Goal: Communication & Community: Ask a question

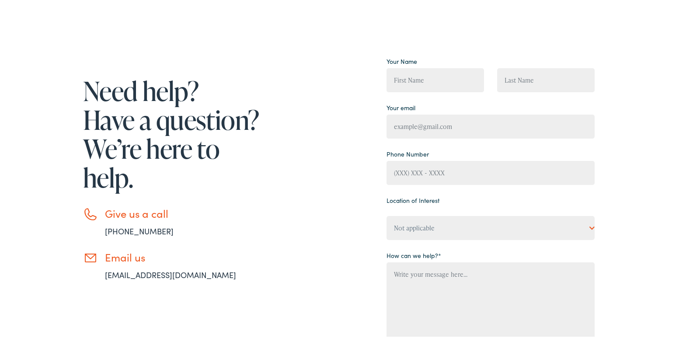
scroll to position [117, 0]
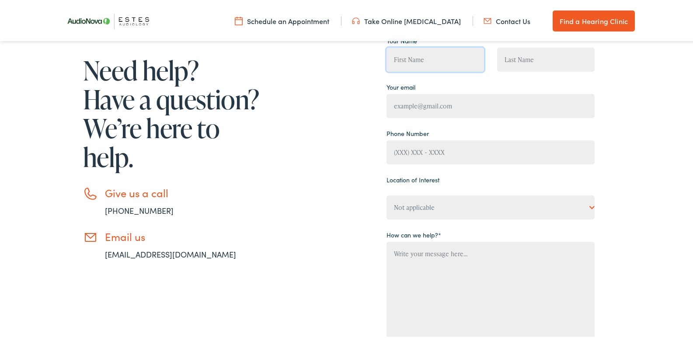
drag, startPoint x: 434, startPoint y: 63, endPoint x: 446, endPoint y: 69, distance: 13.5
click at [434, 63] on input "Contact form" at bounding box center [436, 58] width 98 height 24
type input "[PERSON_NAME]"
type input "[PERSON_NAME][EMAIL_ADDRESS][PERSON_NAME][DOMAIN_NAME]"
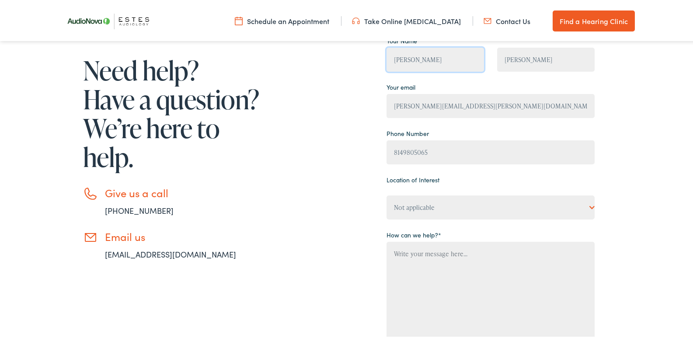
type input "[PHONE_NUMBER]"
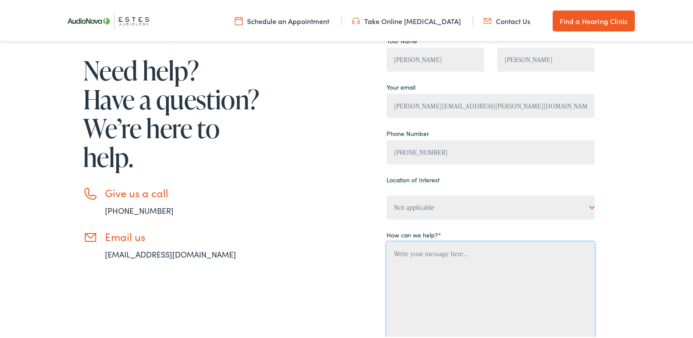
click at [424, 271] on textarea "Contact form" at bounding box center [491, 293] width 208 height 107
paste textarea "Wikipedia is considered to be the World’s most significant tool for reference m…"
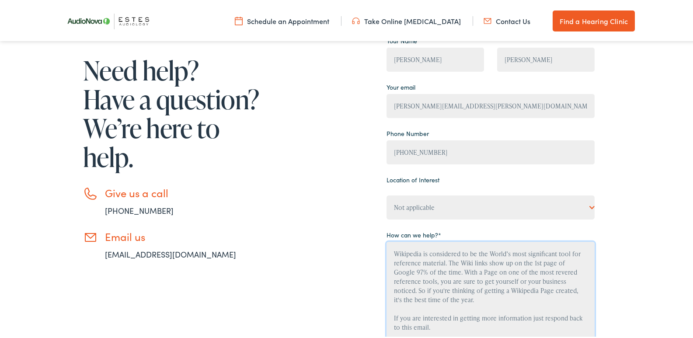
scroll to position [125, 0]
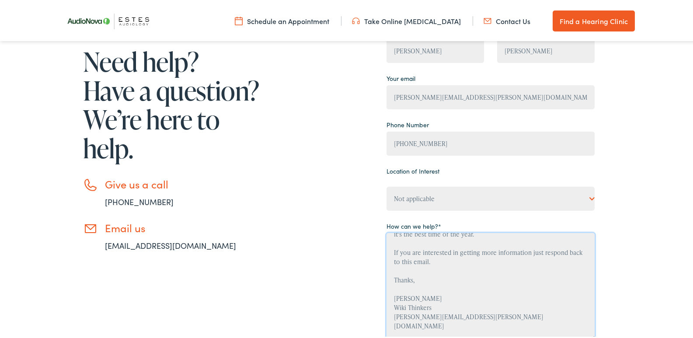
type textarea "Wikipedia is considered to be the World’s most significant tool for reference m…"
click at [434, 214] on div "Your Name [PERSON_NAME] [PERSON_NAME] Your email [PERSON_NAME][EMAIL_ADDRESS][P…" at bounding box center [491, 200] width 208 height 352
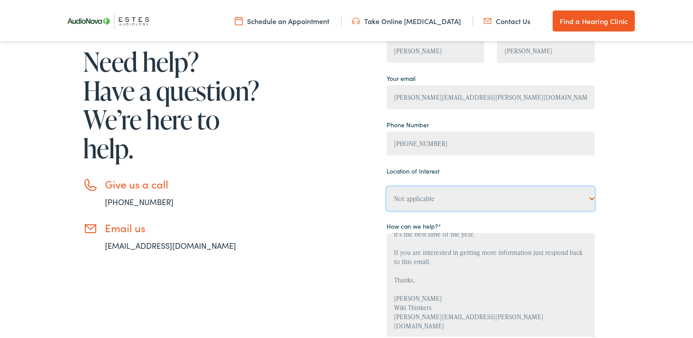
drag, startPoint x: 434, startPoint y: 200, endPoint x: 434, endPoint y: 209, distance: 8.7
click at [434, 200] on select "Not applicable [PERSON_NAME] [MEDICAL_DATA], [PERSON_NAME] [MEDICAL_DATA], Bato…" at bounding box center [491, 197] width 208 height 24
click at [387, 185] on select "Not applicable [PERSON_NAME] [MEDICAL_DATA], [PERSON_NAME] [MEDICAL_DATA], Bato…" at bounding box center [491, 197] width 208 height 24
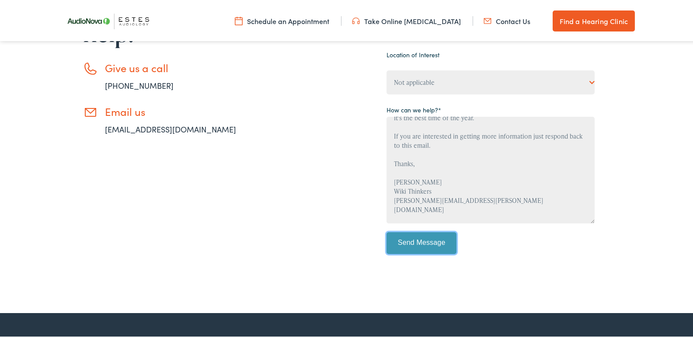
click at [437, 239] on input "Send Message" at bounding box center [422, 241] width 70 height 22
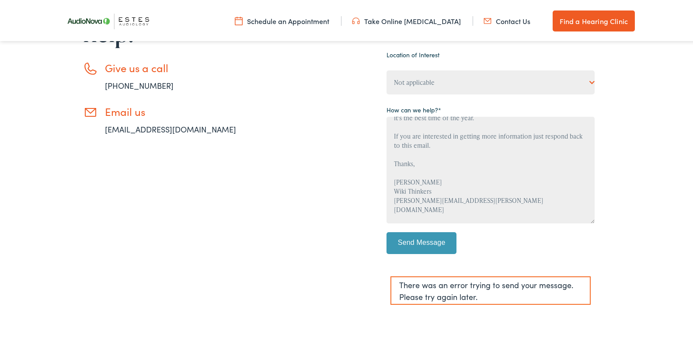
click at [421, 226] on div "Your Name [PERSON_NAME] [PERSON_NAME] Your email [PERSON_NAME][EMAIL_ADDRESS][P…" at bounding box center [491, 83] width 208 height 352
click at [425, 235] on input "Send Message" at bounding box center [422, 241] width 70 height 22
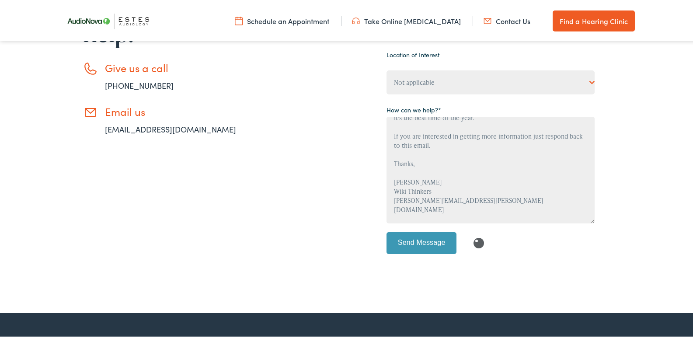
click at [354, 206] on div "Need help? Have a question? We’re here to help. Give us a call [PHONE_NUMBER] E…" at bounding box center [327, 87] width 533 height 360
